Goal: Task Accomplishment & Management: Manage account settings

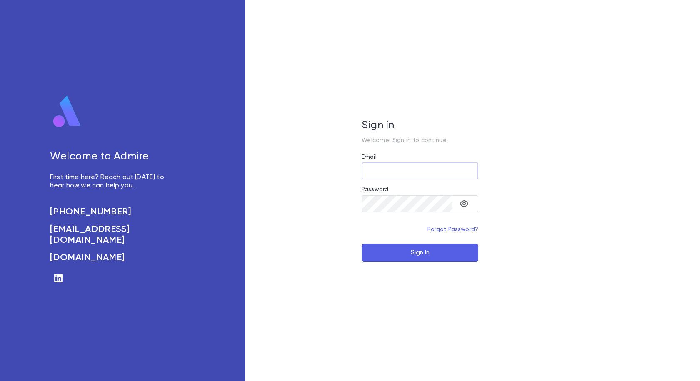
click at [394, 174] on input "Email" at bounding box center [420, 171] width 117 height 16
type input "**********"
click at [414, 252] on button "Sign In" at bounding box center [420, 253] width 117 height 18
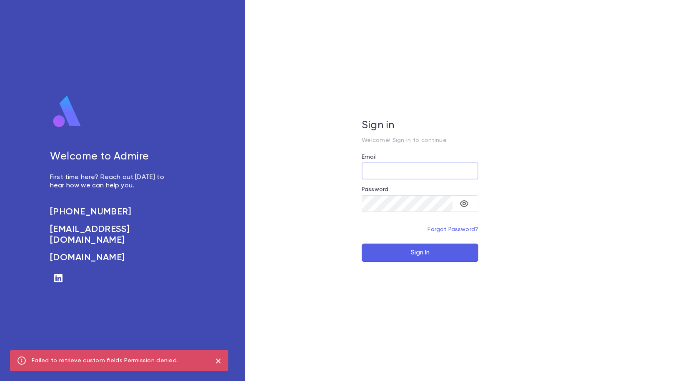
type input "**********"
click at [417, 254] on button "Sign In" at bounding box center [420, 253] width 117 height 18
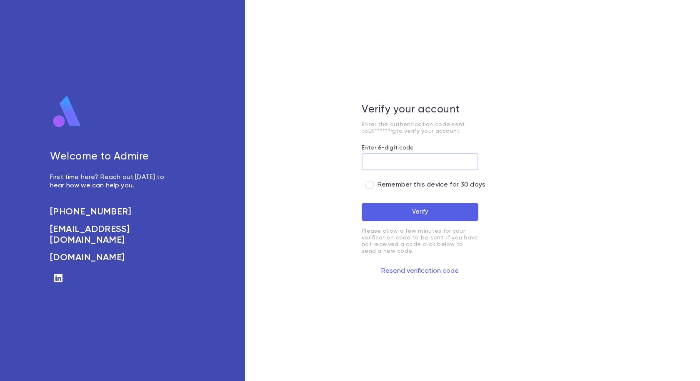
click at [395, 161] on input "Enter 6-digit code" at bounding box center [420, 162] width 117 height 16
type input "******"
click at [418, 213] on button "Verify" at bounding box center [420, 212] width 117 height 18
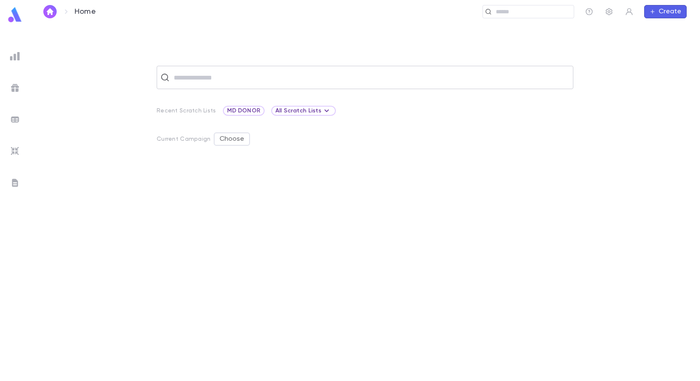
click at [205, 76] on input "text" at bounding box center [370, 78] width 398 height 16
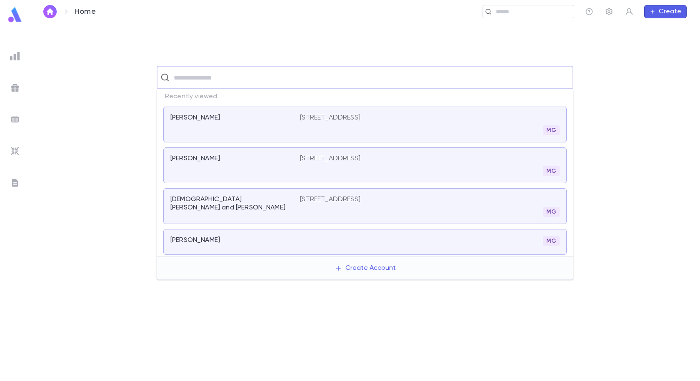
click at [360, 115] on p "466 Avenue P, 2nd Floor, Brooklyn NY 11223" at bounding box center [330, 118] width 60 height 8
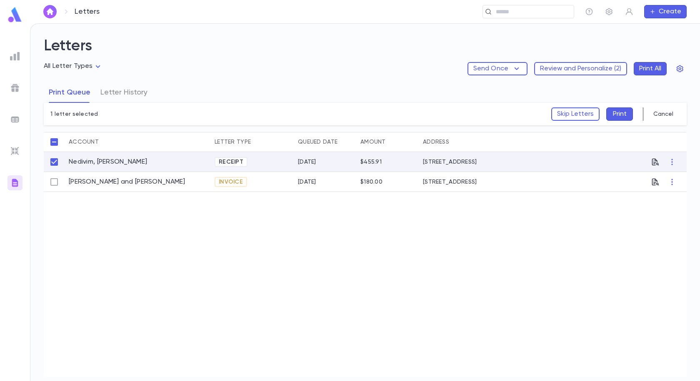
click at [315, 162] on div "[DATE]" at bounding box center [307, 162] width 18 height 7
click at [656, 162] on icon "button" at bounding box center [655, 162] width 8 height 8
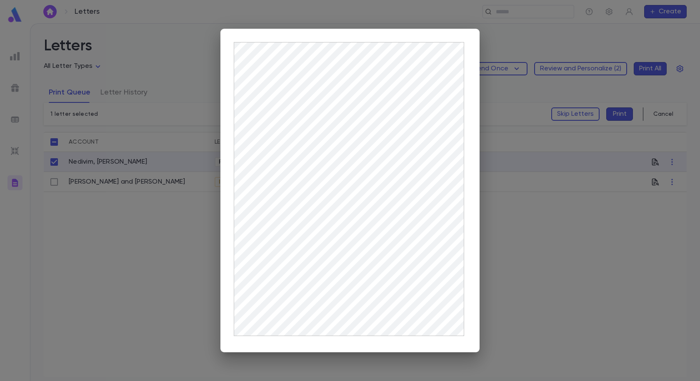
click at [550, 243] on div at bounding box center [350, 190] width 700 height 381
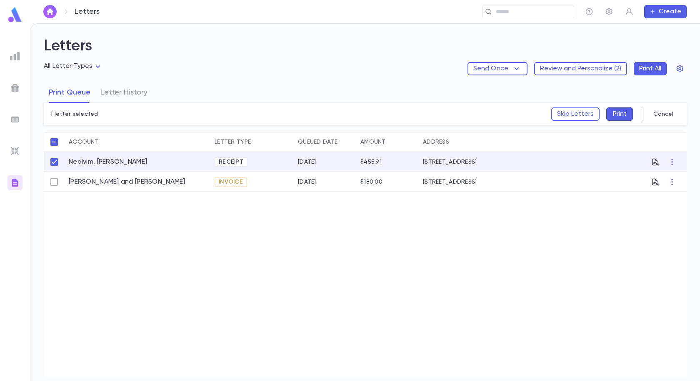
click at [670, 180] on icon "button" at bounding box center [672, 182] width 8 height 8
click at [52, 159] on div at bounding box center [350, 190] width 700 height 381
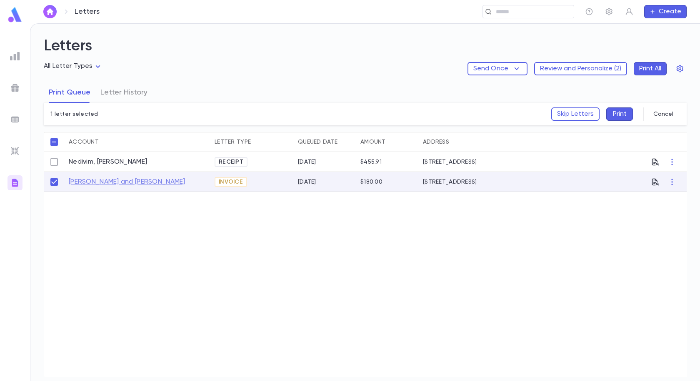
click at [98, 183] on link "Hadriye, David and Suzie" at bounding box center [127, 182] width 117 height 8
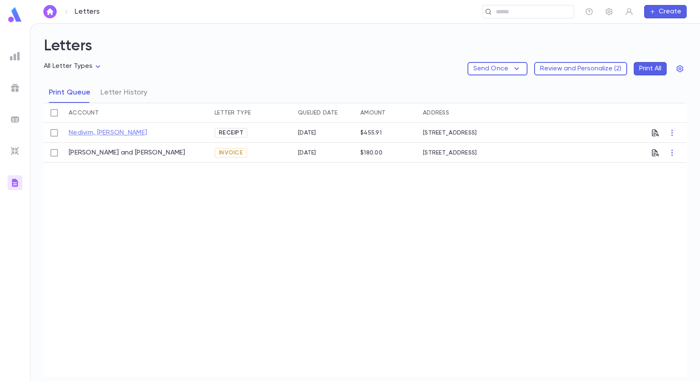
click at [100, 130] on link "Nedivim, [PERSON_NAME]" at bounding box center [108, 133] width 78 height 8
click at [669, 130] on icon "button" at bounding box center [672, 133] width 8 height 8
click at [661, 160] on li "Skip Letter" at bounding box center [671, 162] width 47 height 13
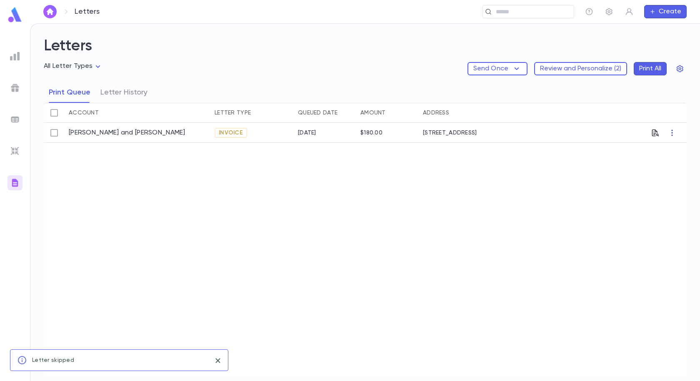
click at [671, 135] on icon "button" at bounding box center [672, 133] width 8 height 8
click at [660, 163] on li "Skip Letter" at bounding box center [671, 162] width 47 height 13
